Goal: Transaction & Acquisition: Purchase product/service

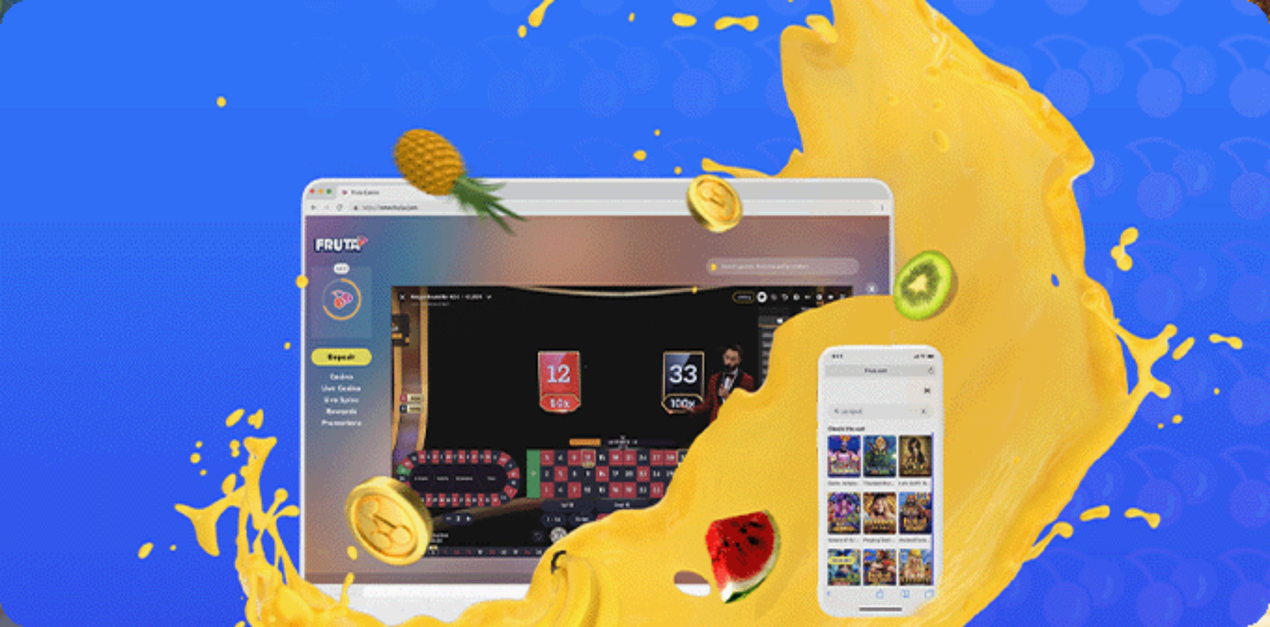
click at [40, 170] on span "Talletus" at bounding box center [26, 165] width 30 height 10
drag, startPoint x: 207, startPoint y: 277, endPoint x: 109, endPoint y: 270, distance: 98.4
type input "**"
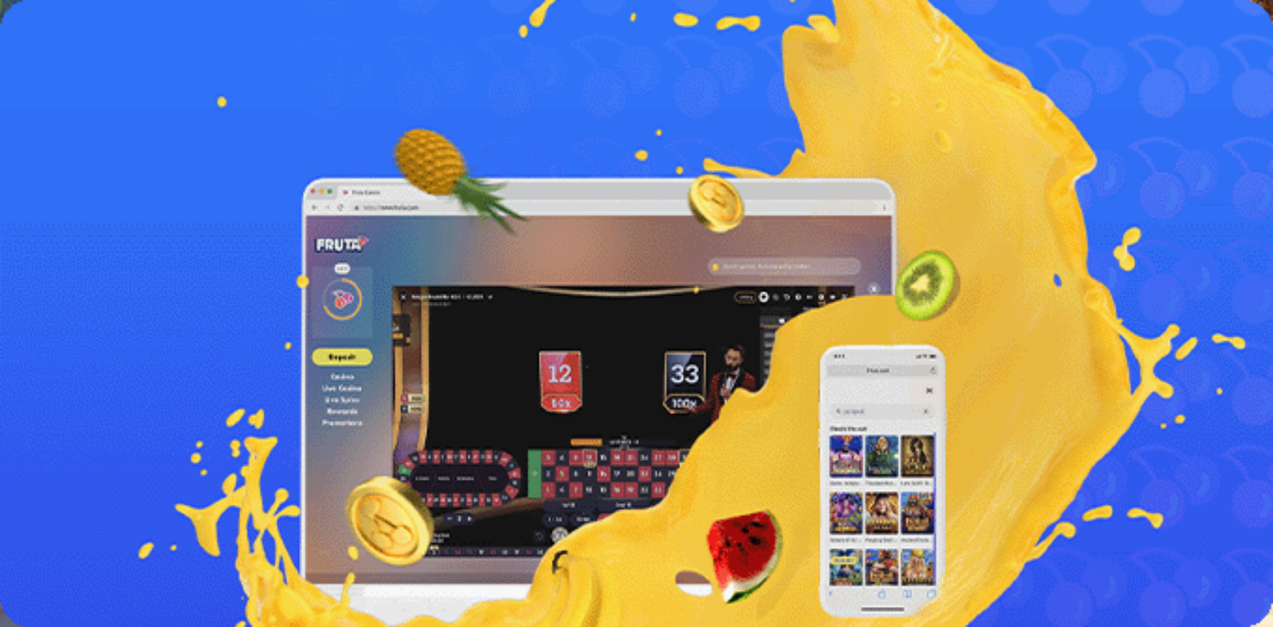
type input "**"
click at [428, 243] on div "Aloita pelaaminen" at bounding box center [636, 277] width 1263 height 68
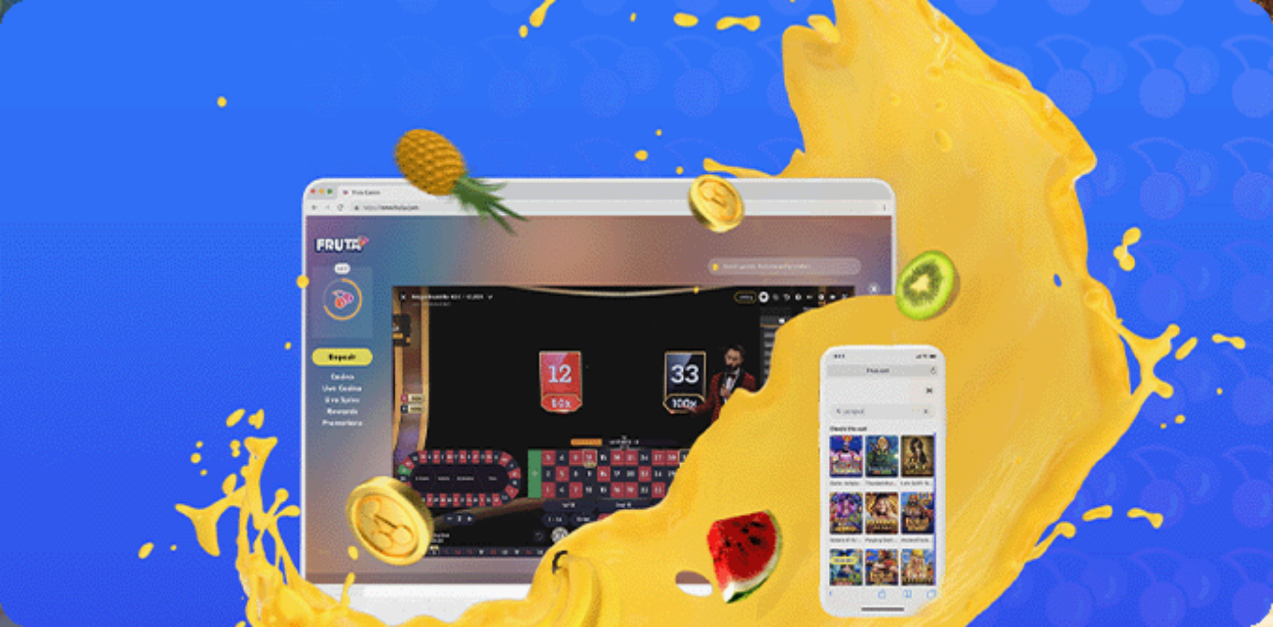
click at [11, 321] on span "close icon" at bounding box center [11, 321] width 0 height 0
click at [52, 194] on span "Kasino" at bounding box center [47, 188] width 30 height 11
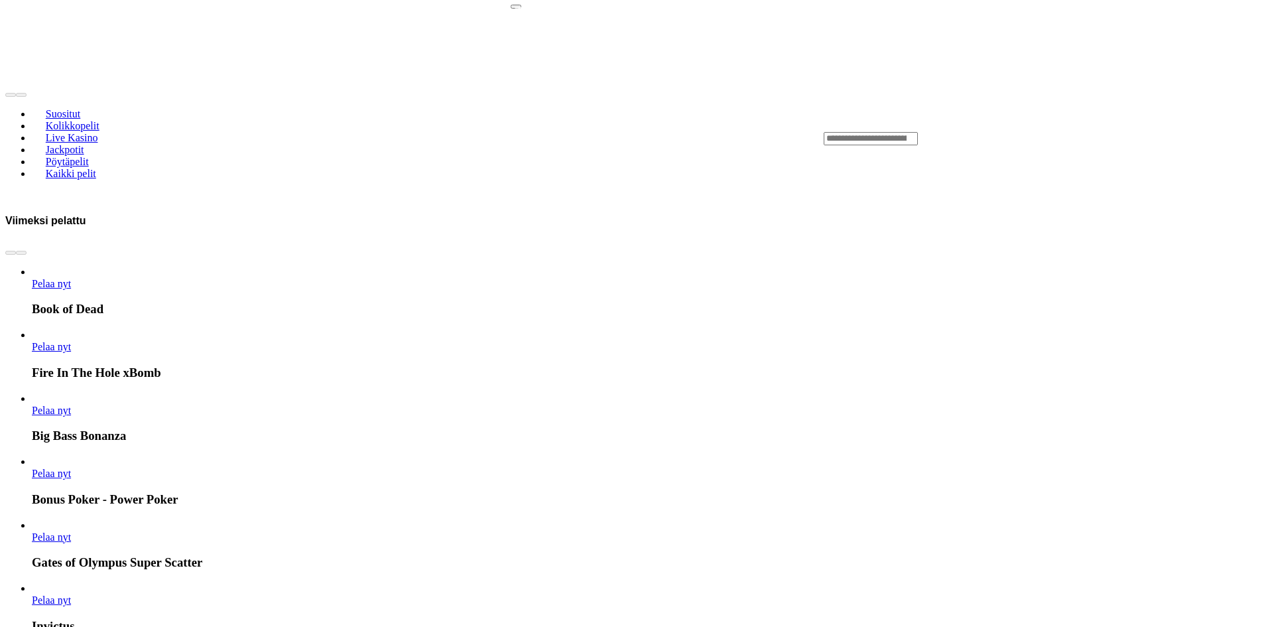
scroll to position [663, 0]
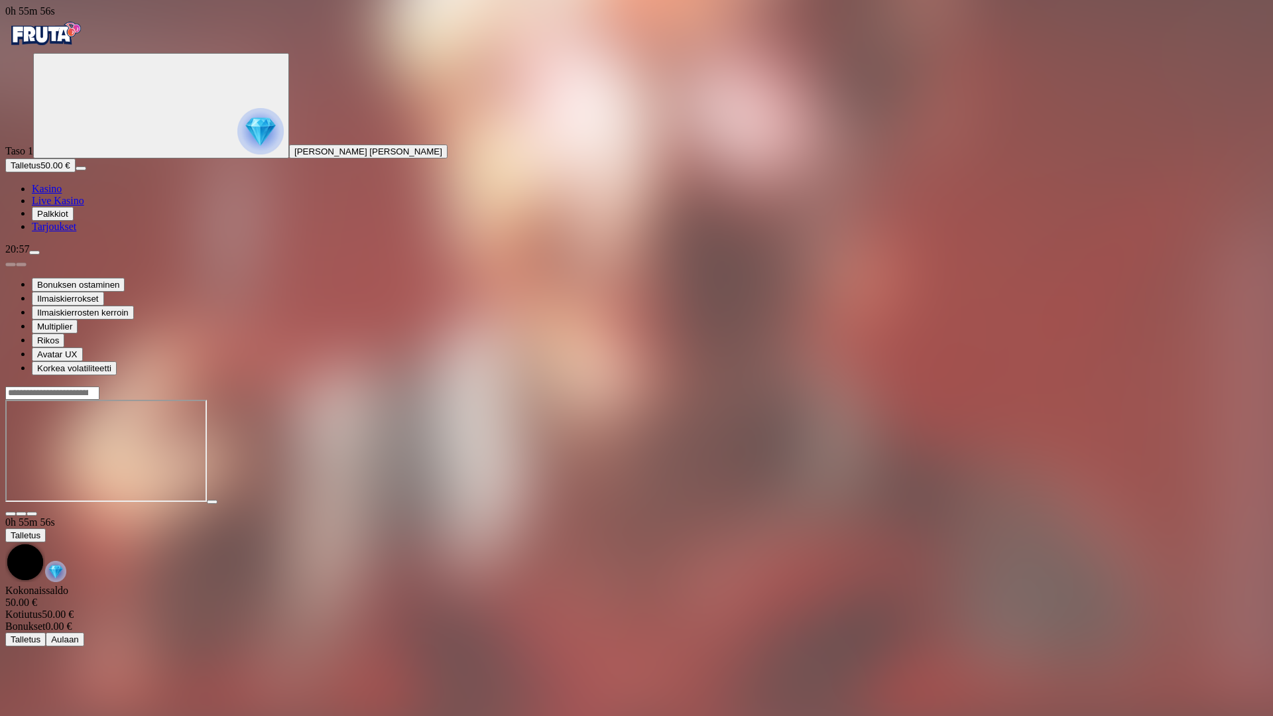
click at [62, 194] on span "Kasino" at bounding box center [47, 188] width 30 height 11
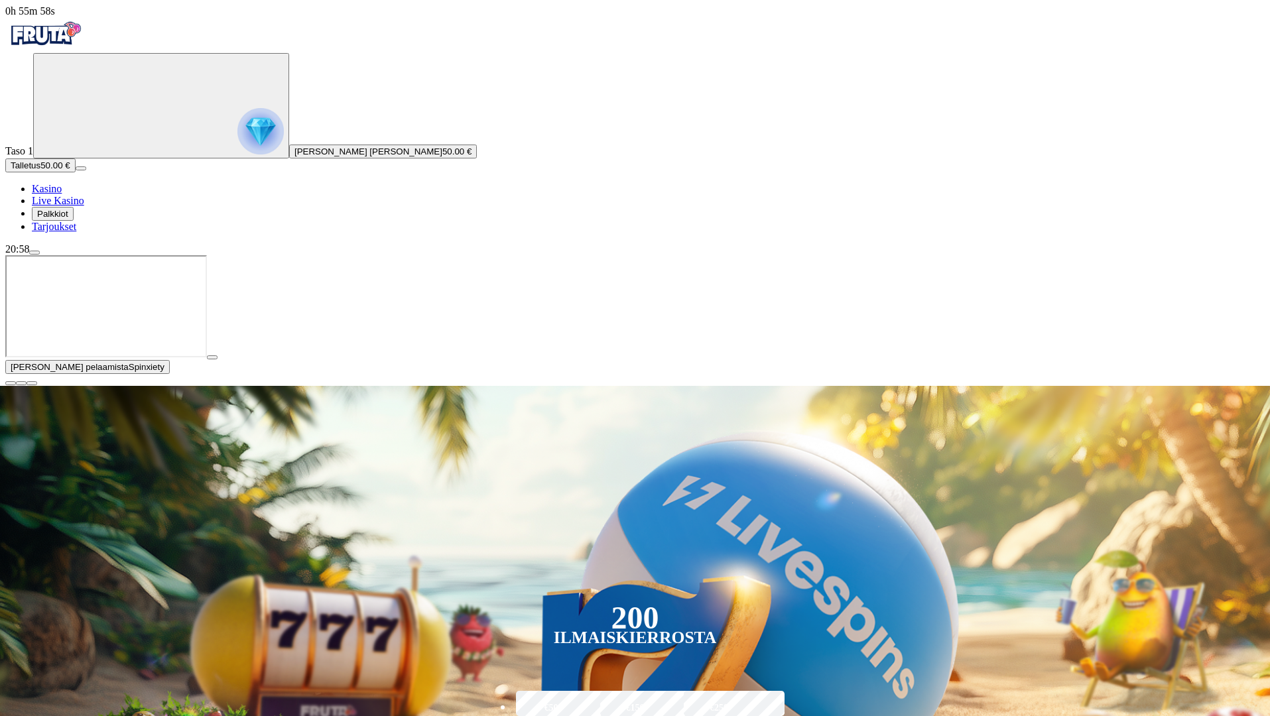
click at [11, 383] on span "close icon" at bounding box center [11, 383] width 0 height 0
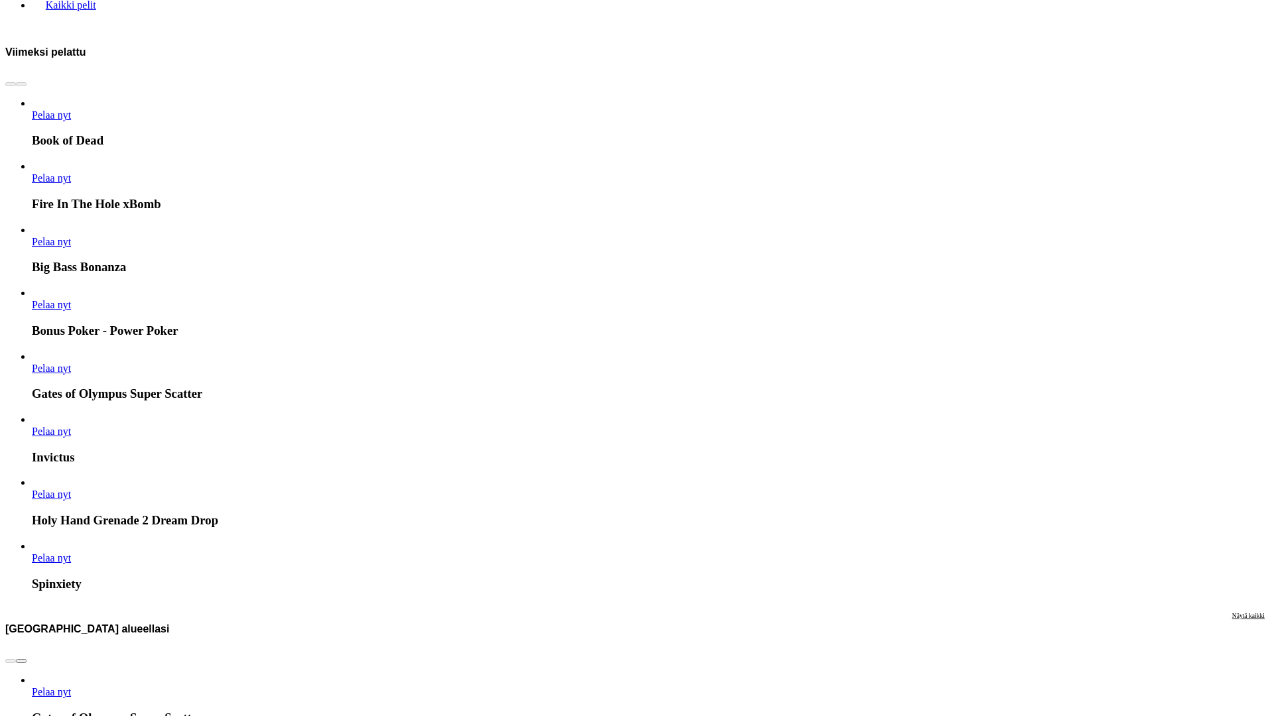
scroll to position [663, 0]
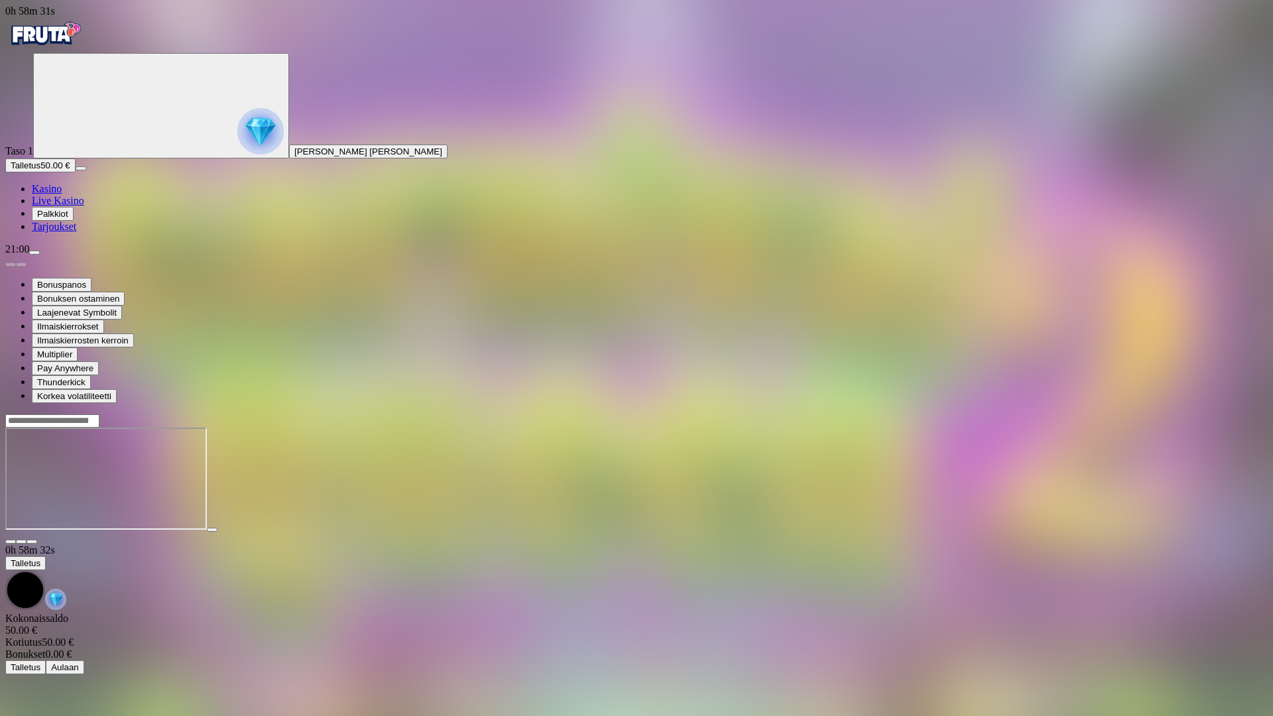
click at [11, 542] on span "close icon" at bounding box center [11, 542] width 0 height 0
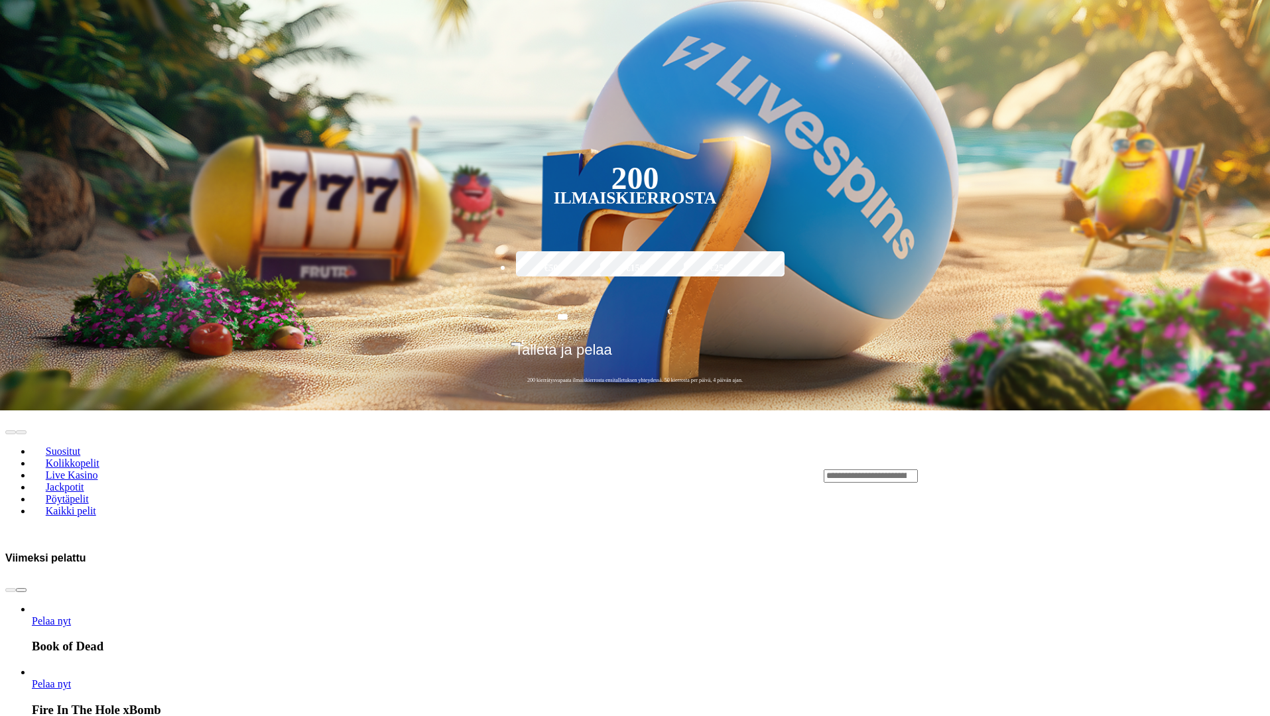
scroll to position [464, 0]
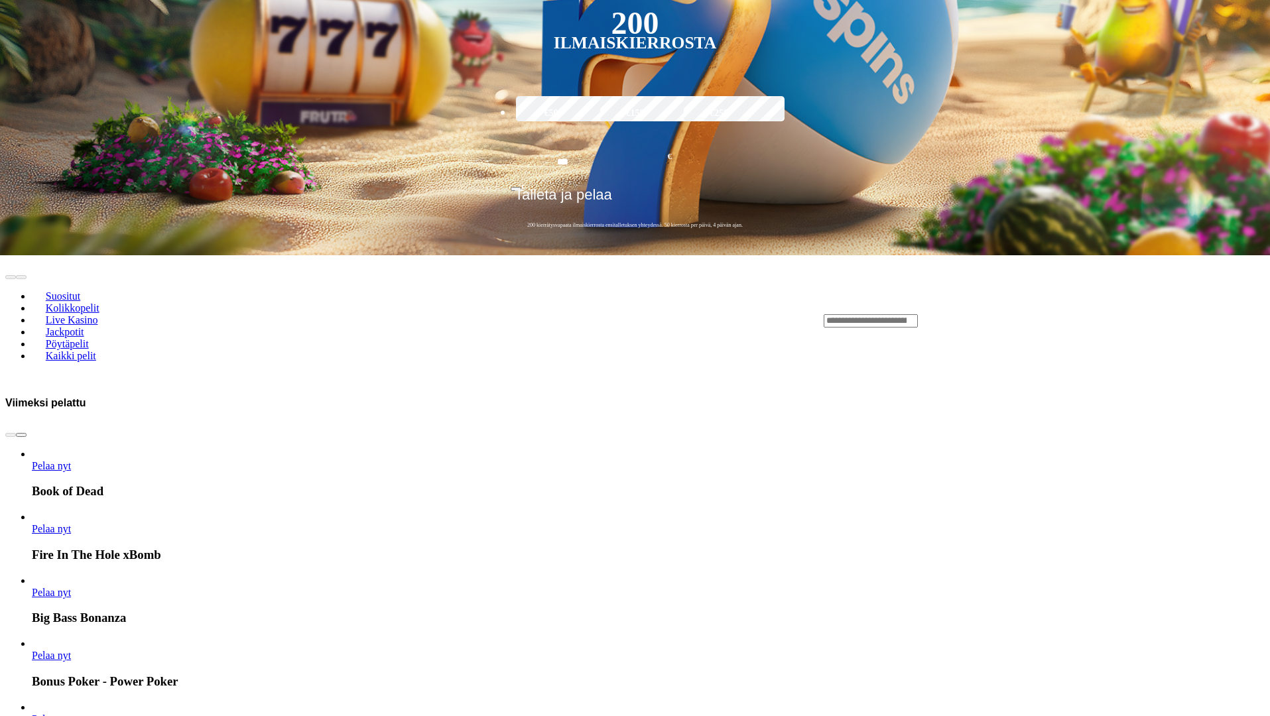
click at [71, 626] on span "Pelaa nyt" at bounding box center [51, 655] width 39 height 11
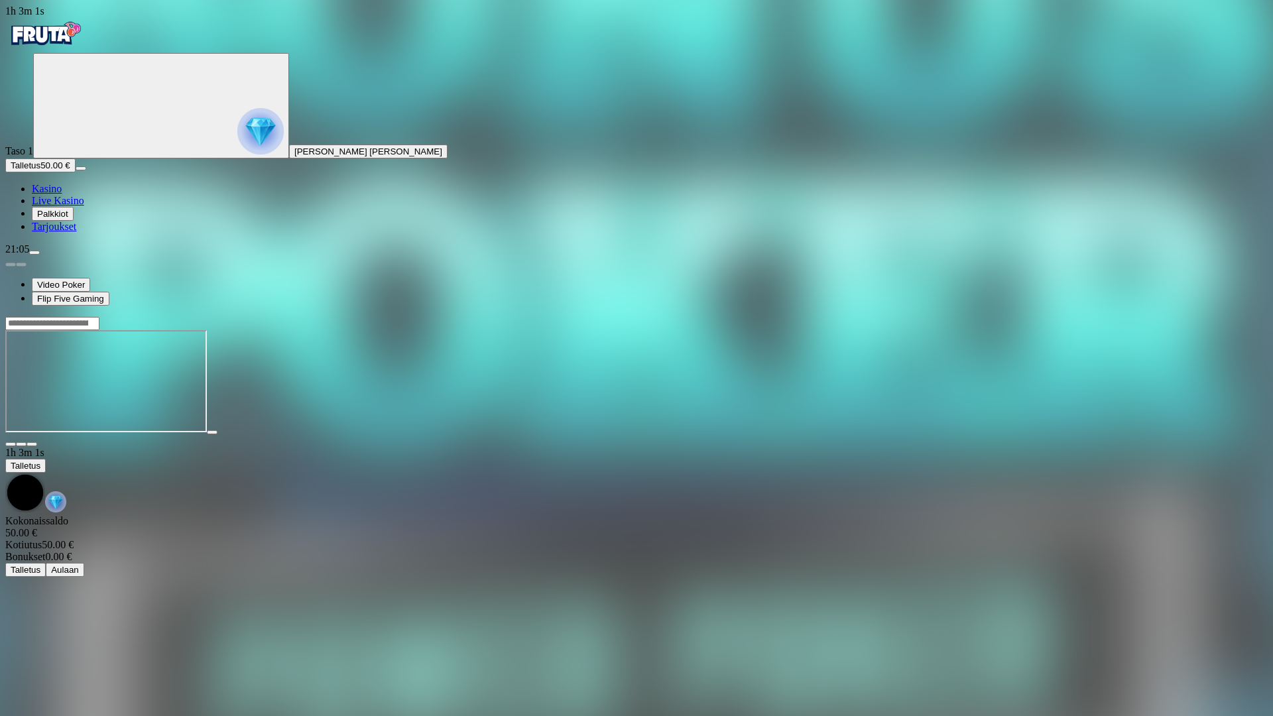
click at [11, 444] on span "close icon" at bounding box center [11, 444] width 0 height 0
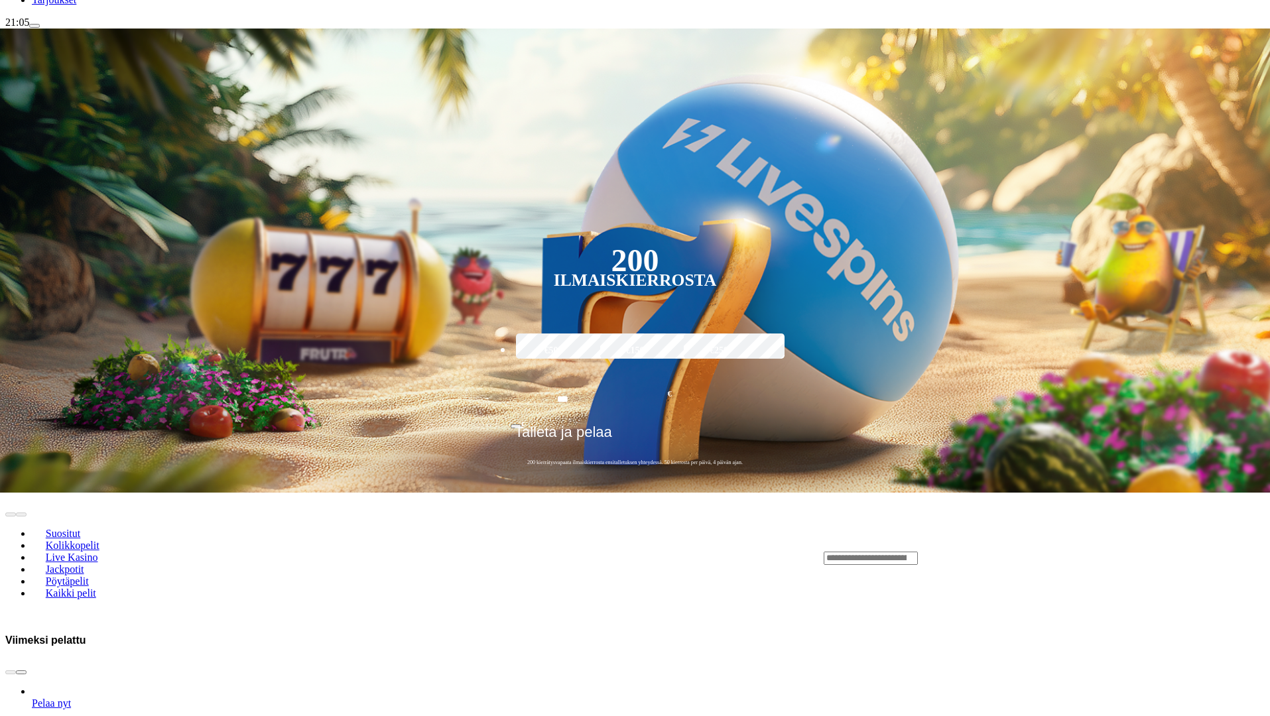
scroll to position [265, 0]
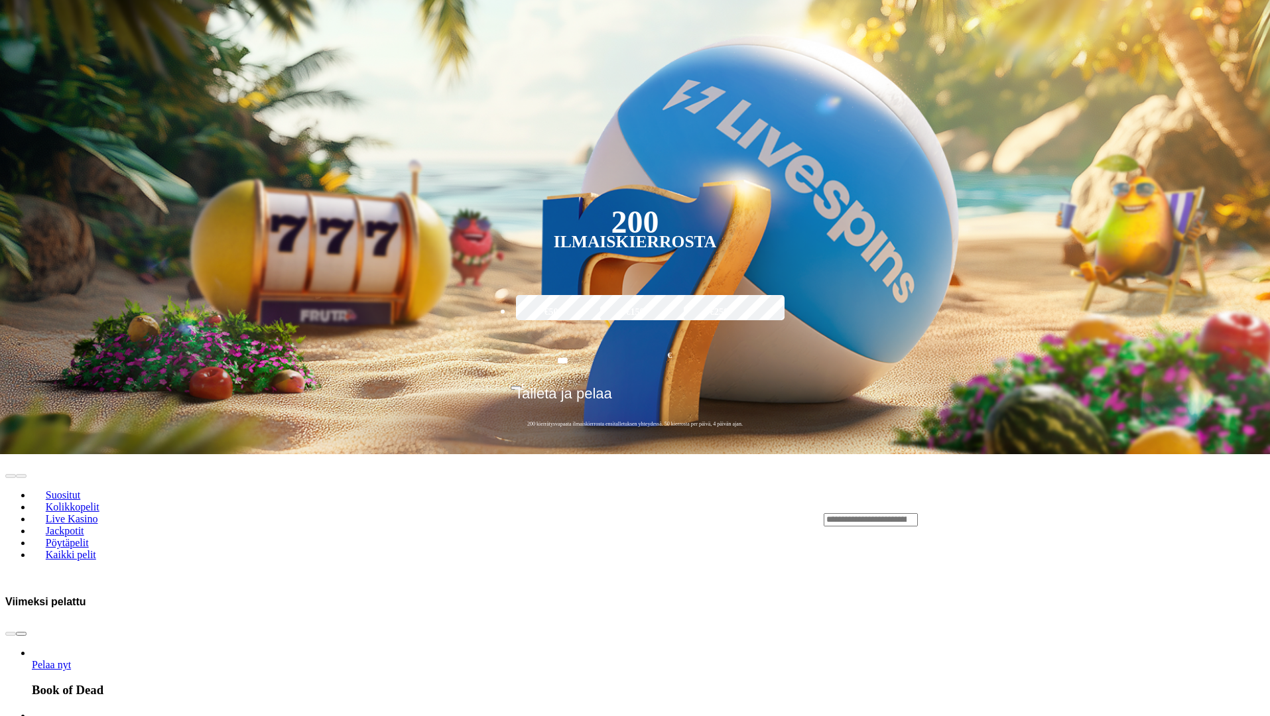
click at [938, 513] on div "Lobby" at bounding box center [1044, 520] width 441 height 14
click at [918, 513] on input "Search" at bounding box center [871, 519] width 94 height 13
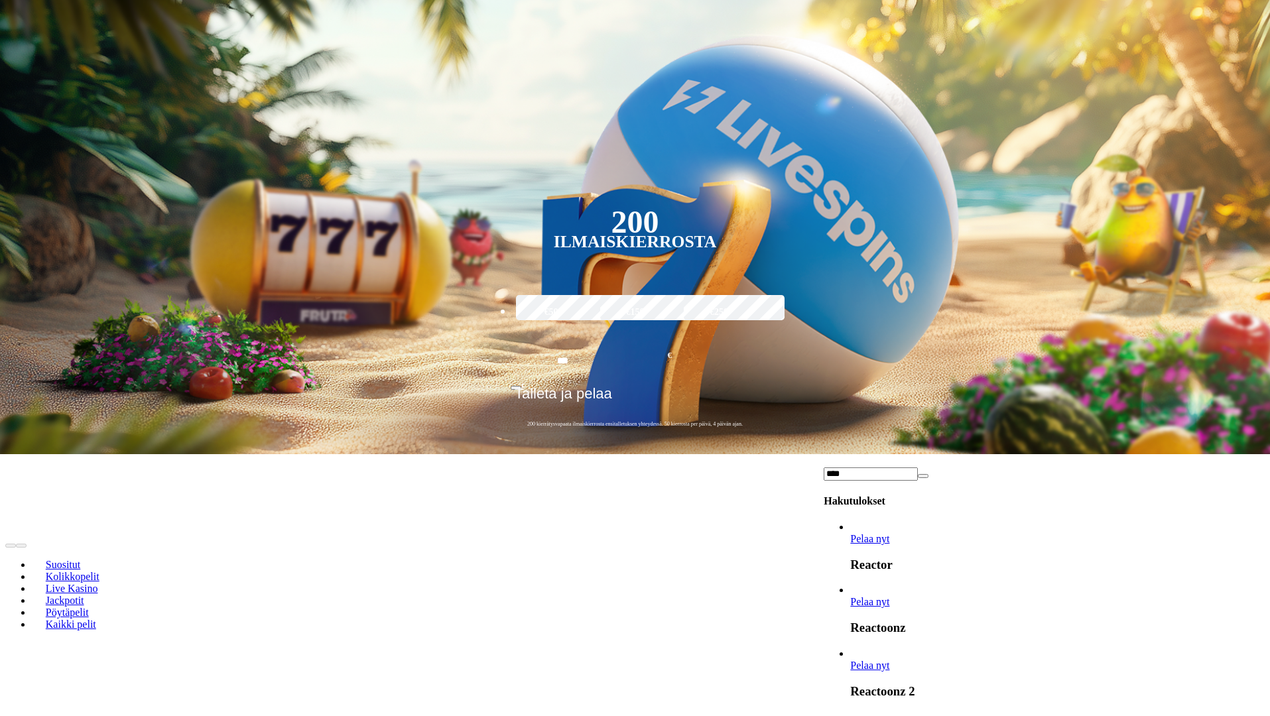
type input "****"
click at [889, 596] on link "Pelaa nyt" at bounding box center [869, 601] width 39 height 11
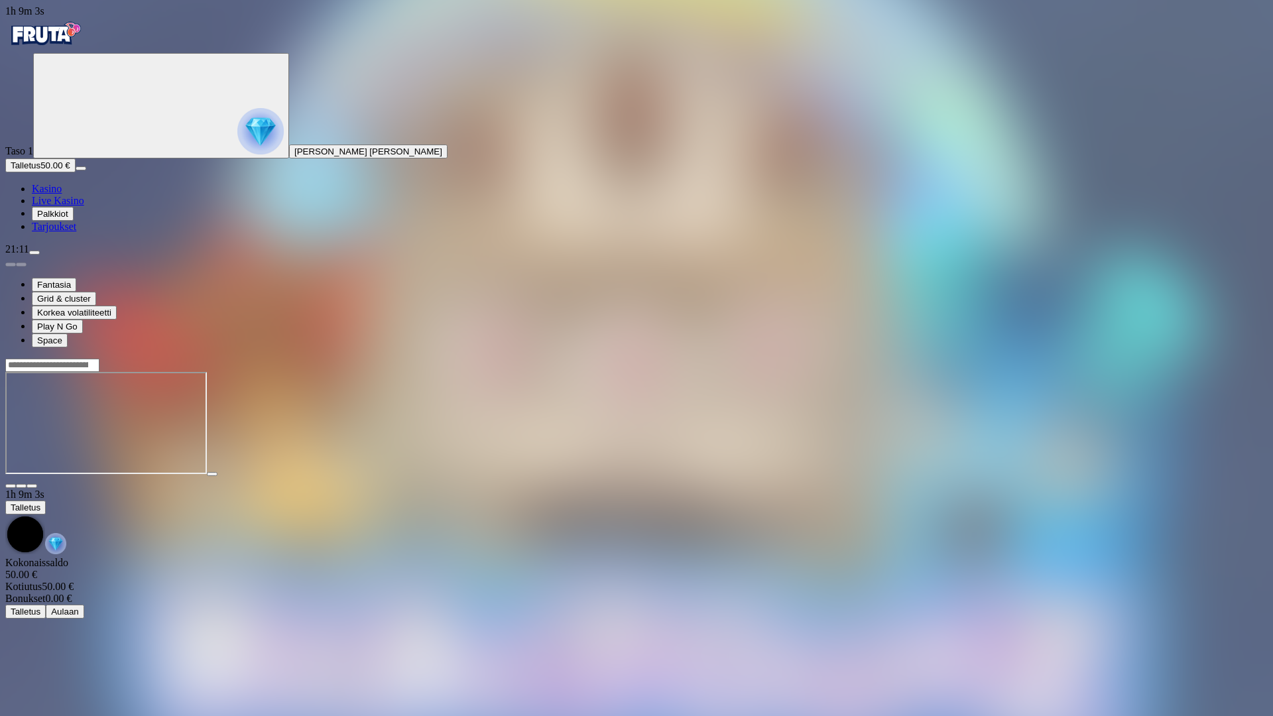
click at [62, 194] on span "Kasino" at bounding box center [47, 188] width 30 height 11
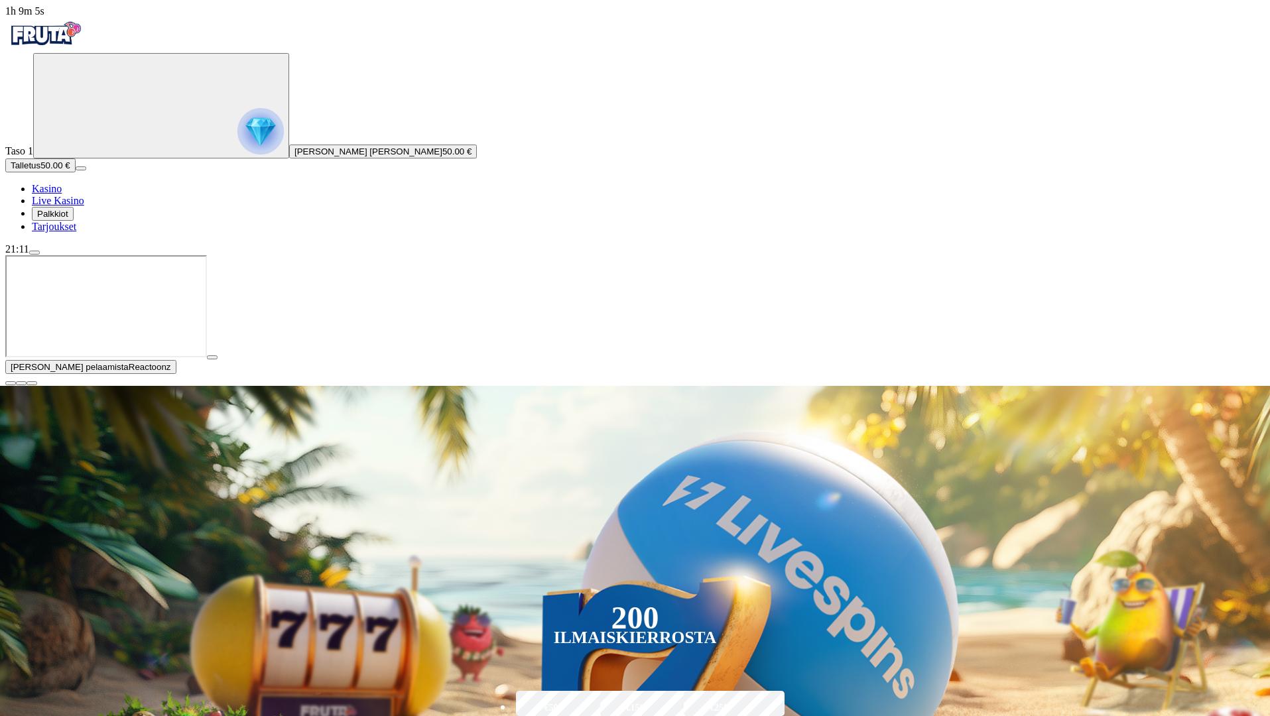
click at [11, 383] on span "close icon" at bounding box center [11, 383] width 0 height 0
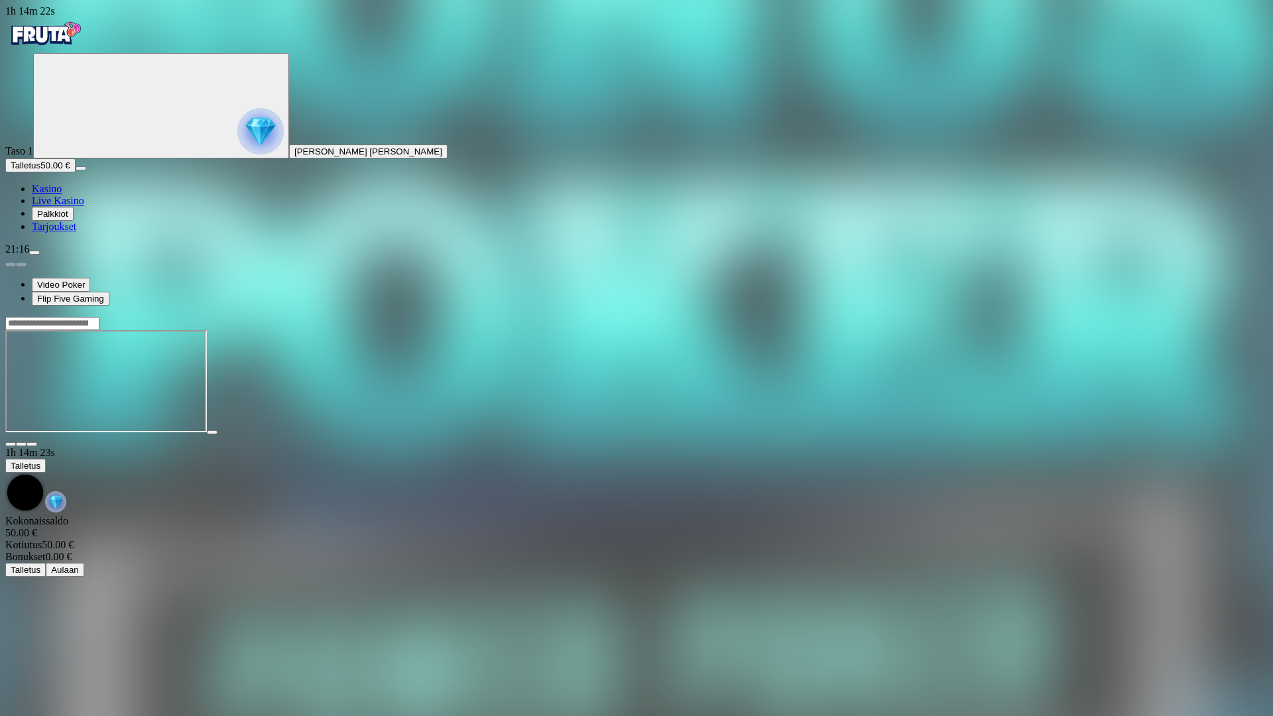
click at [11, 444] on span "close icon" at bounding box center [11, 444] width 0 height 0
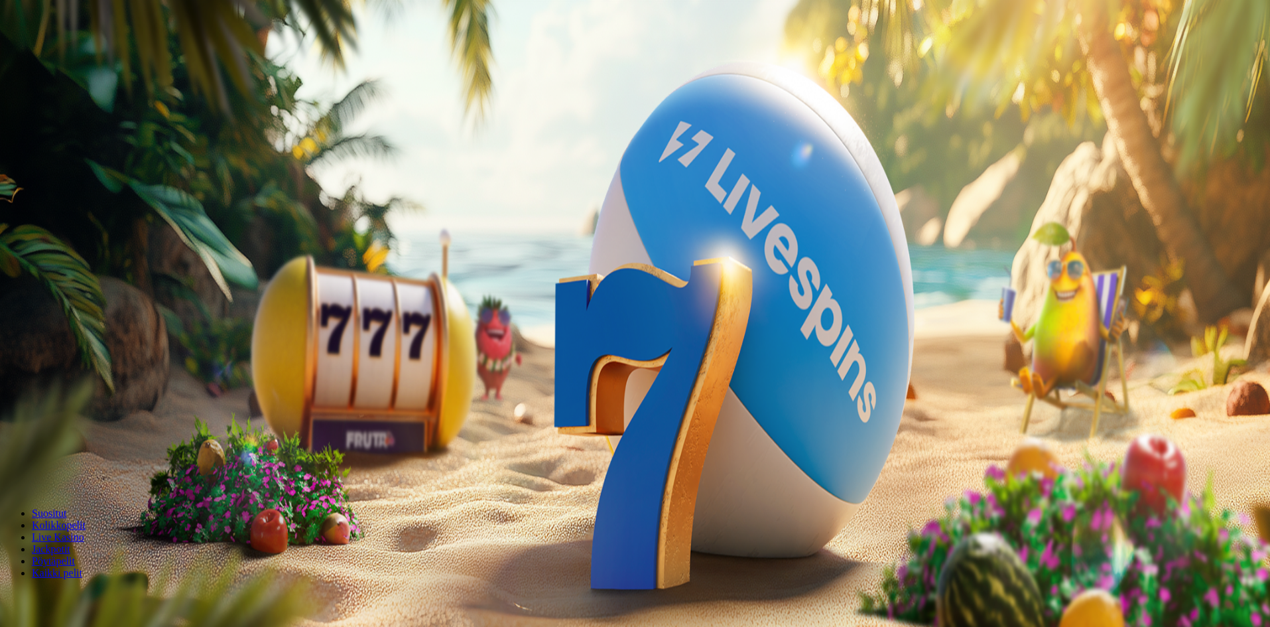
click at [294, 156] on span "[PERSON_NAME] [PERSON_NAME]" at bounding box center [368, 152] width 148 height 10
click at [34, 253] on span "menu icon" at bounding box center [34, 253] width 0 height 0
click at [111, 255] on div "21:16" at bounding box center [636, 249] width 1263 height 12
click at [42, 373] on span "Kotiutus" at bounding box center [27, 378] width 32 height 10
click at [99, 324] on input "number" at bounding box center [52, 330] width 94 height 13
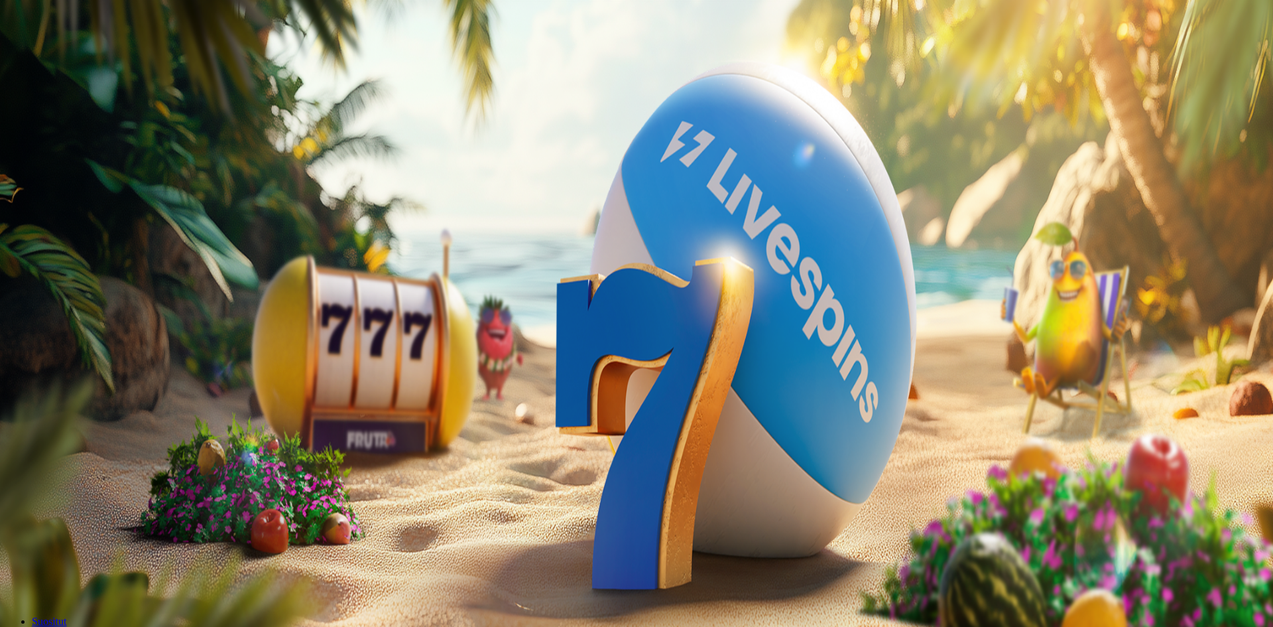
type input "***"
click at [48, 349] on button "Kotiutus" at bounding box center [26, 356] width 42 height 14
click at [11, 321] on span "close icon" at bounding box center [11, 321] width 0 height 0
